Goal: Entertainment & Leisure: Consume media (video, audio)

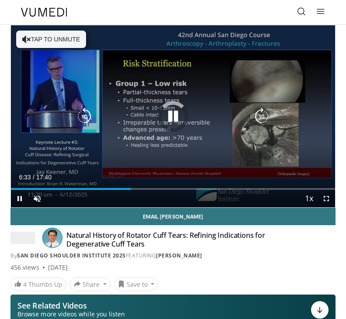
click at [132, 187] on div "Loaded : 29.88%" at bounding box center [173, 186] width 324 height 8
click at [185, 190] on div "Progress Bar" at bounding box center [165, 189] width 72 height 2
click at [271, 189] on div "Loaded : 75.88%" at bounding box center [173, 189] width 324 height 2
click at [304, 189] on div "Loaded : 83.99%" at bounding box center [173, 189] width 324 height 2
